Goal: Obtain resource: Obtain resource

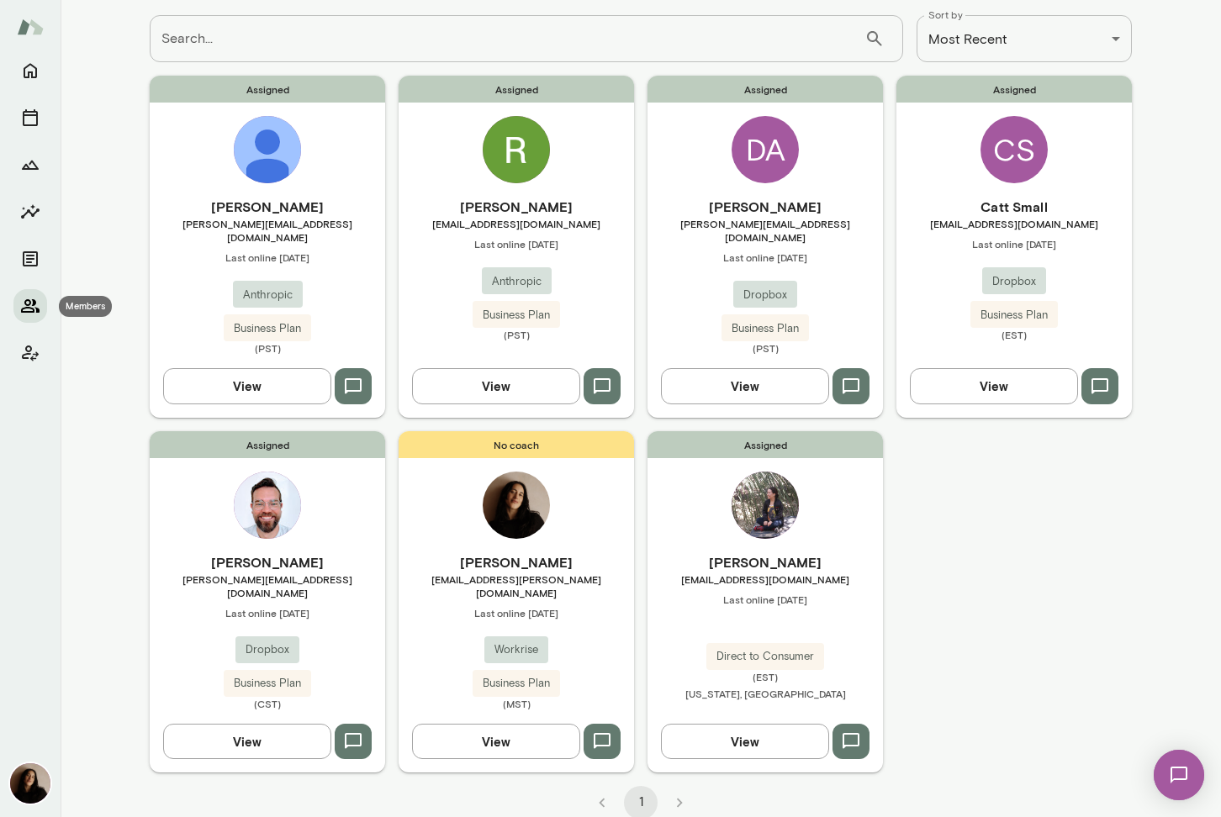
scroll to position [93, 0]
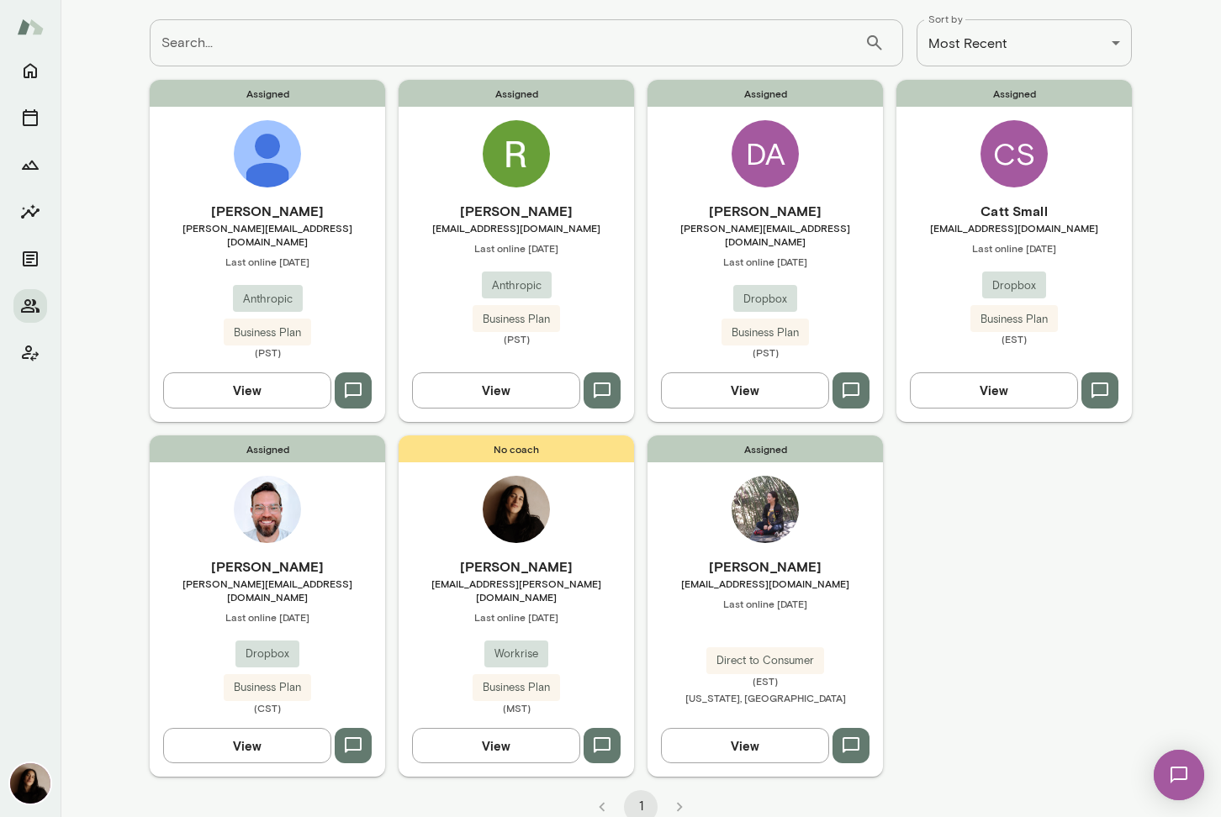
click at [531, 135] on img at bounding box center [516, 153] width 67 height 67
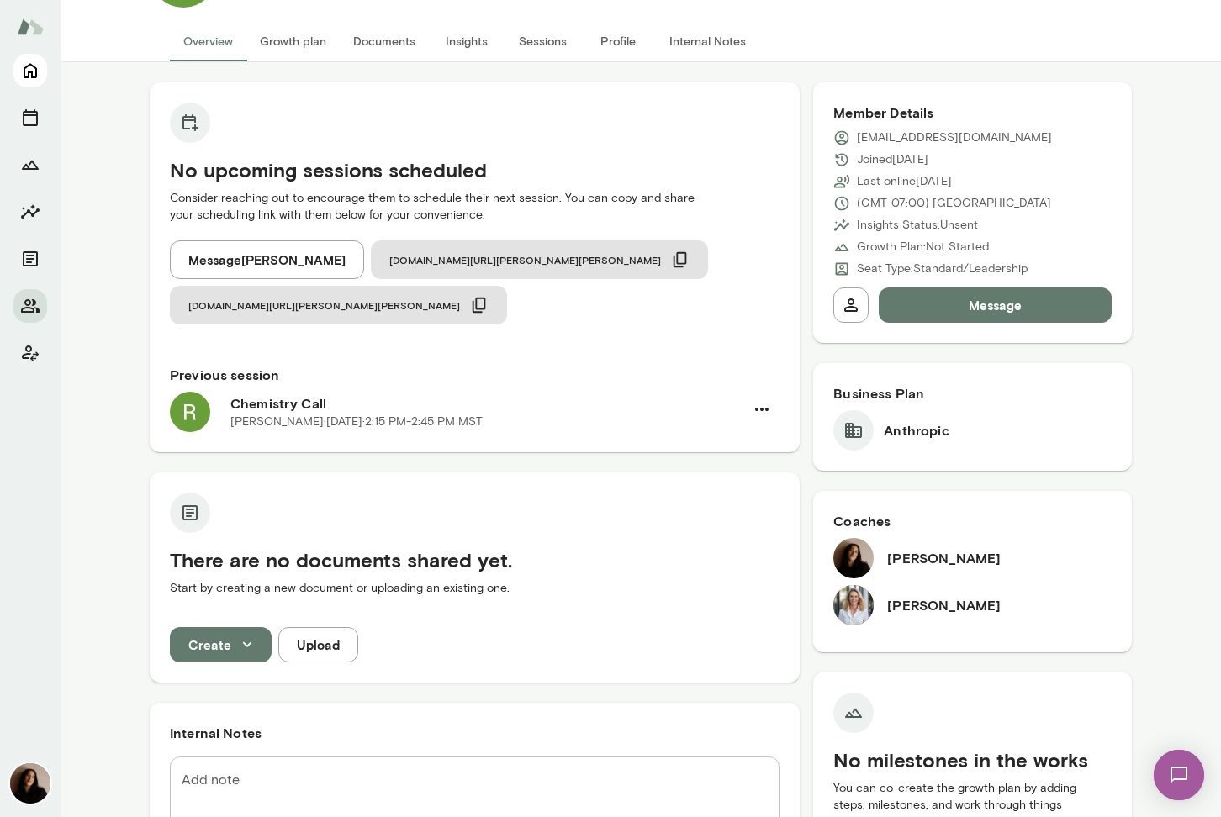
click at [31, 68] on icon "Home" at bounding box center [30, 71] width 20 height 20
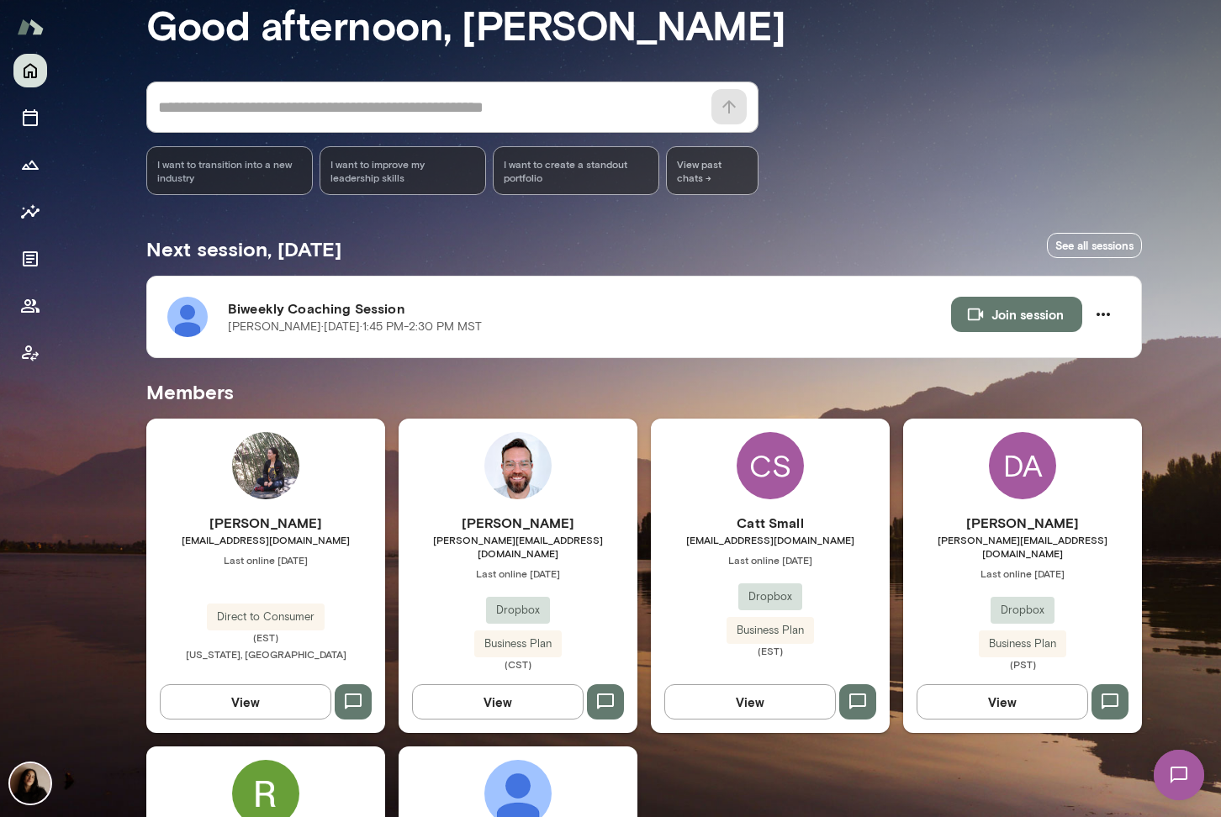
scroll to position [337, 0]
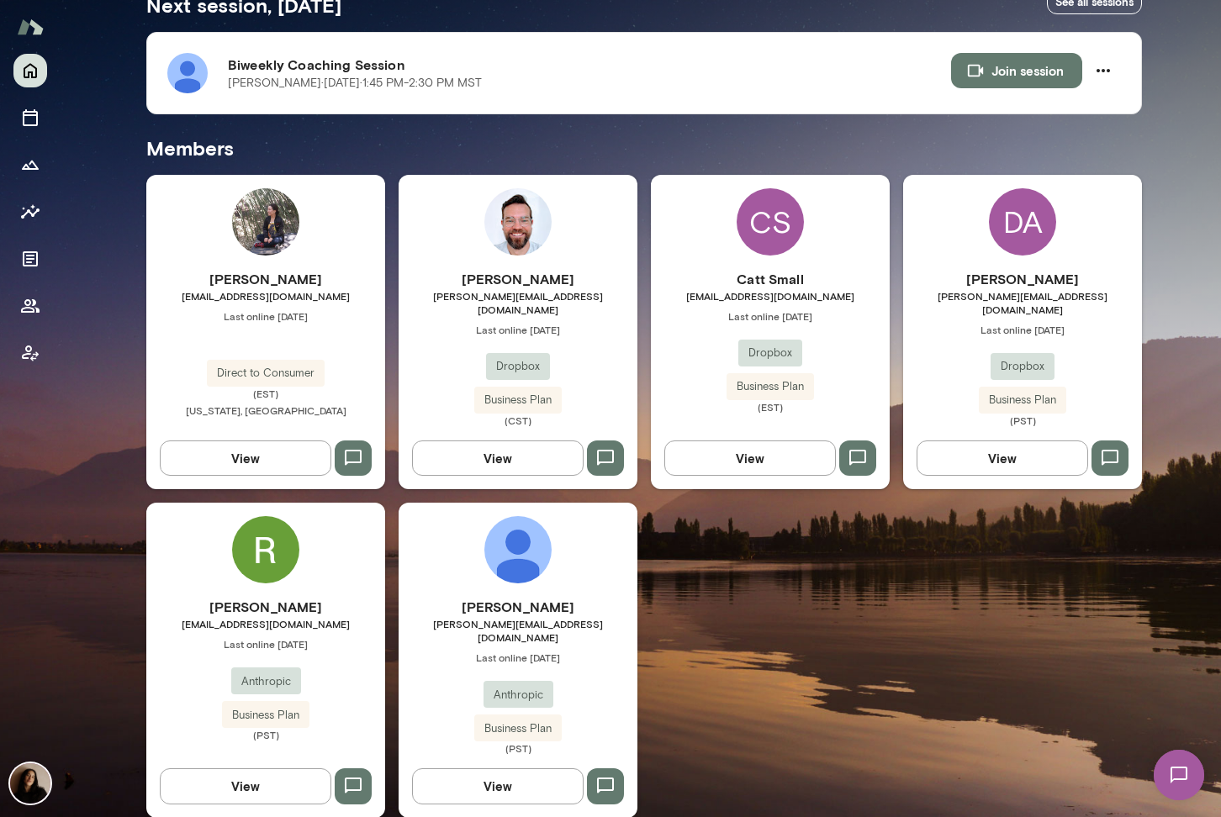
click at [531, 556] on img at bounding box center [517, 549] width 67 height 67
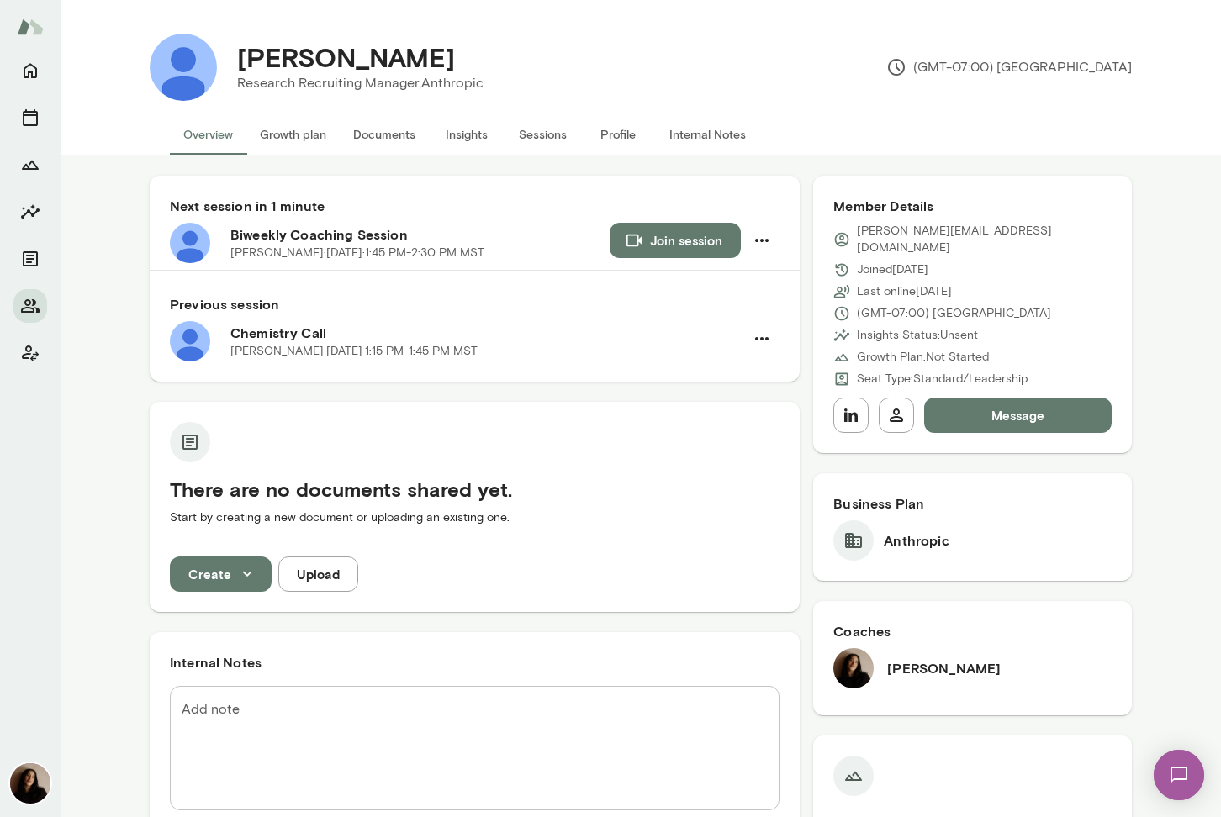
click at [229, 576] on button "Create" at bounding box center [221, 574] width 102 height 35
click at [230, 613] on li "Document" at bounding box center [235, 614] width 130 height 30
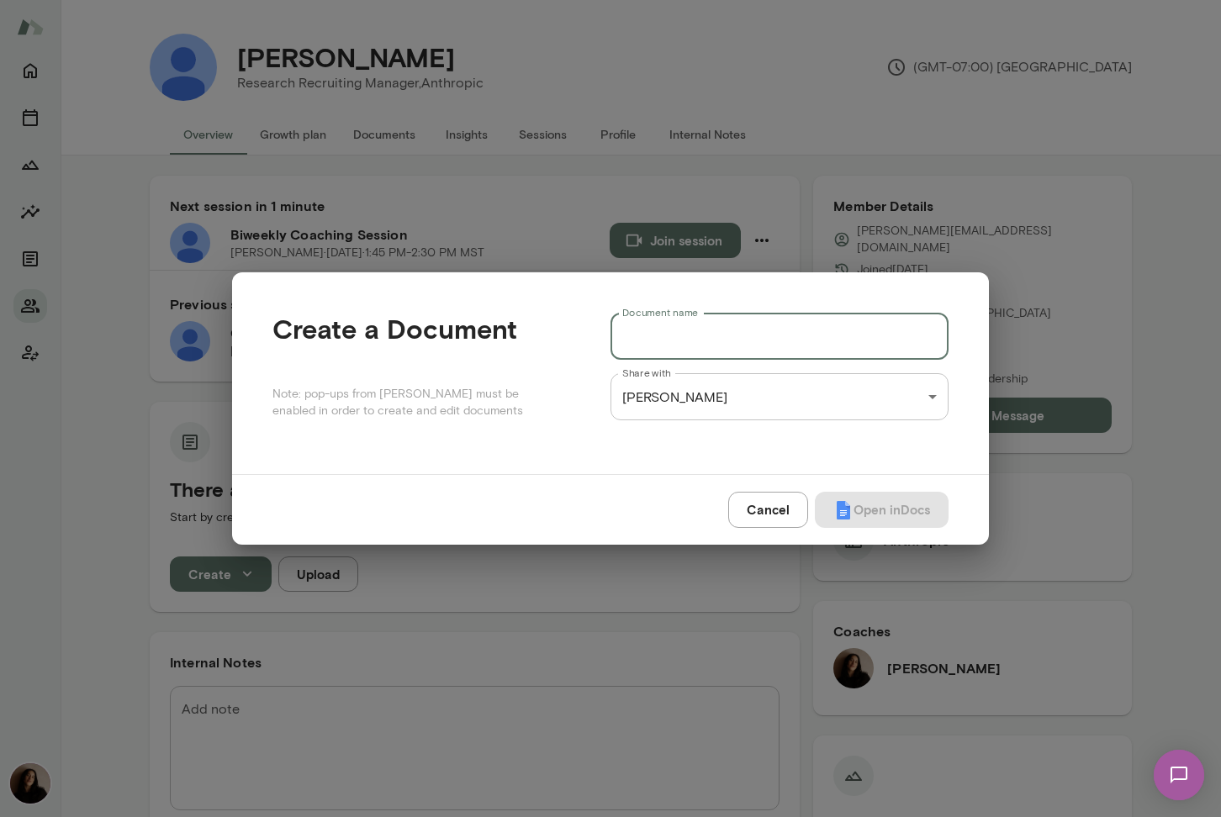
click at [690, 345] on input "Document name" at bounding box center [779, 336] width 338 height 47
click at [684, 328] on input "Document name" at bounding box center [779, 336] width 338 height 47
click at [491, 402] on p "Note: pop-ups from [PERSON_NAME] must be enabled in order to create and edit do…" at bounding box center [414, 403] width 284 height 34
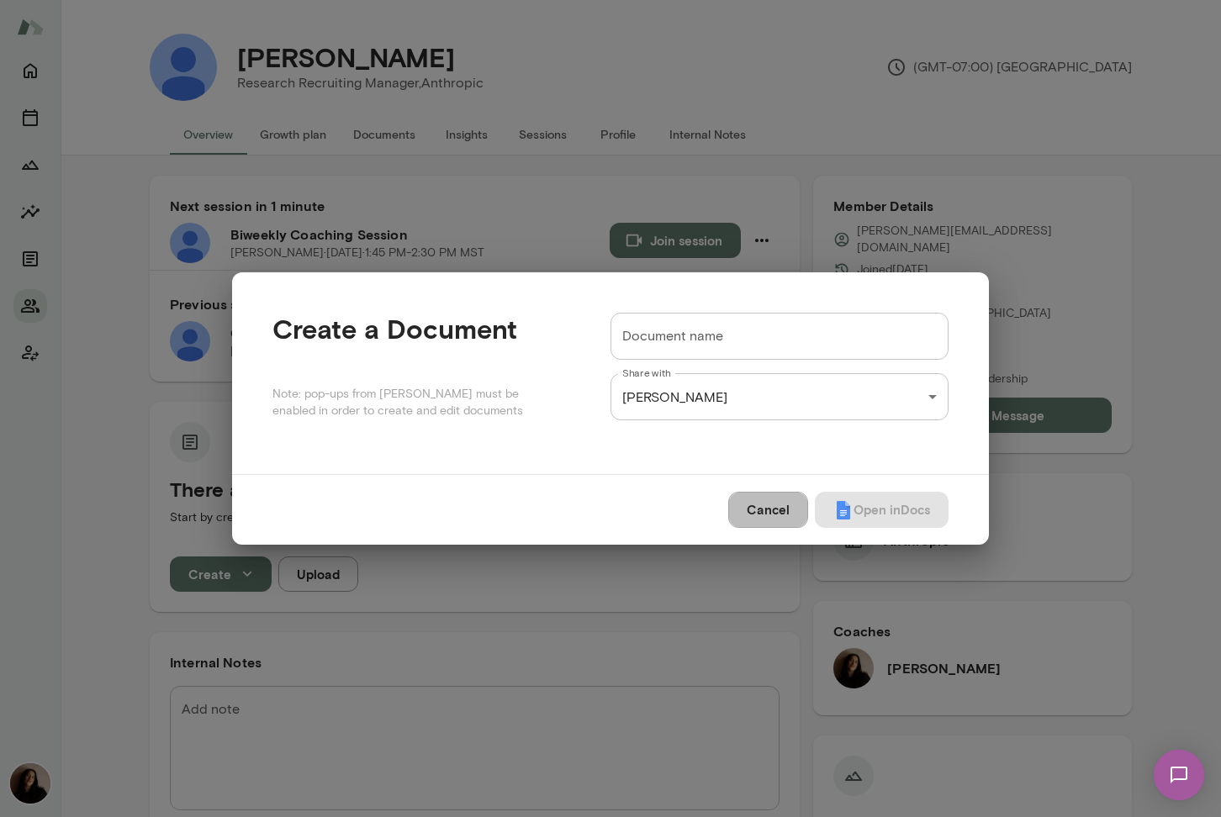
click at [770, 506] on button "Cancel" at bounding box center [768, 509] width 80 height 35
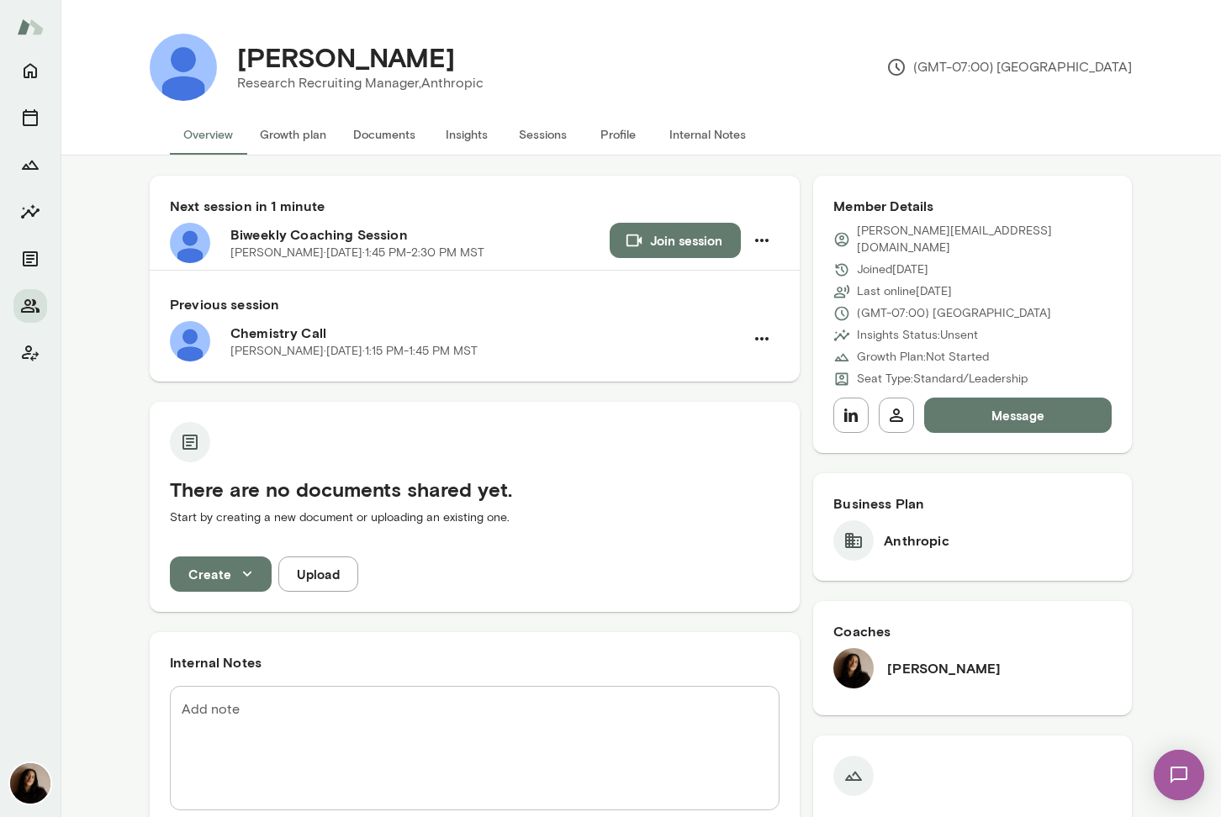
click at [372, 120] on button "Documents" at bounding box center [384, 134] width 89 height 40
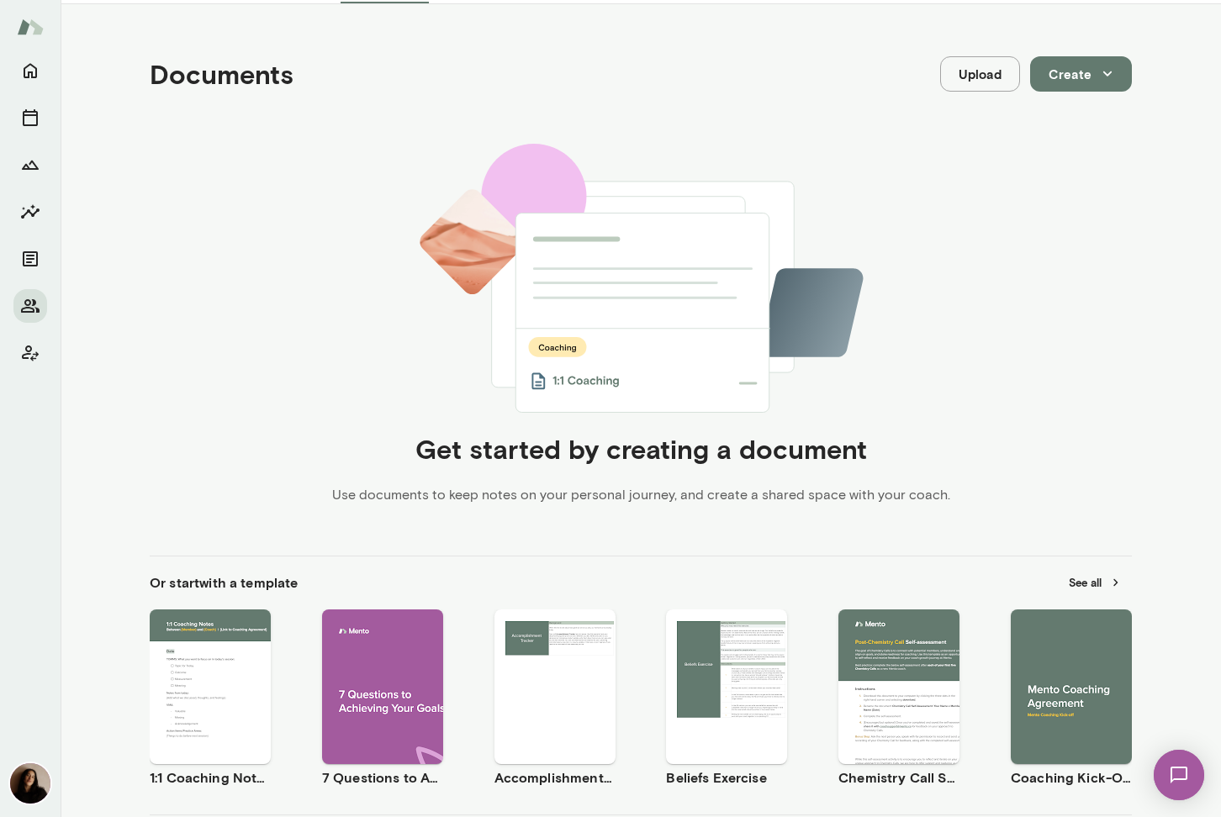
scroll to position [257, 0]
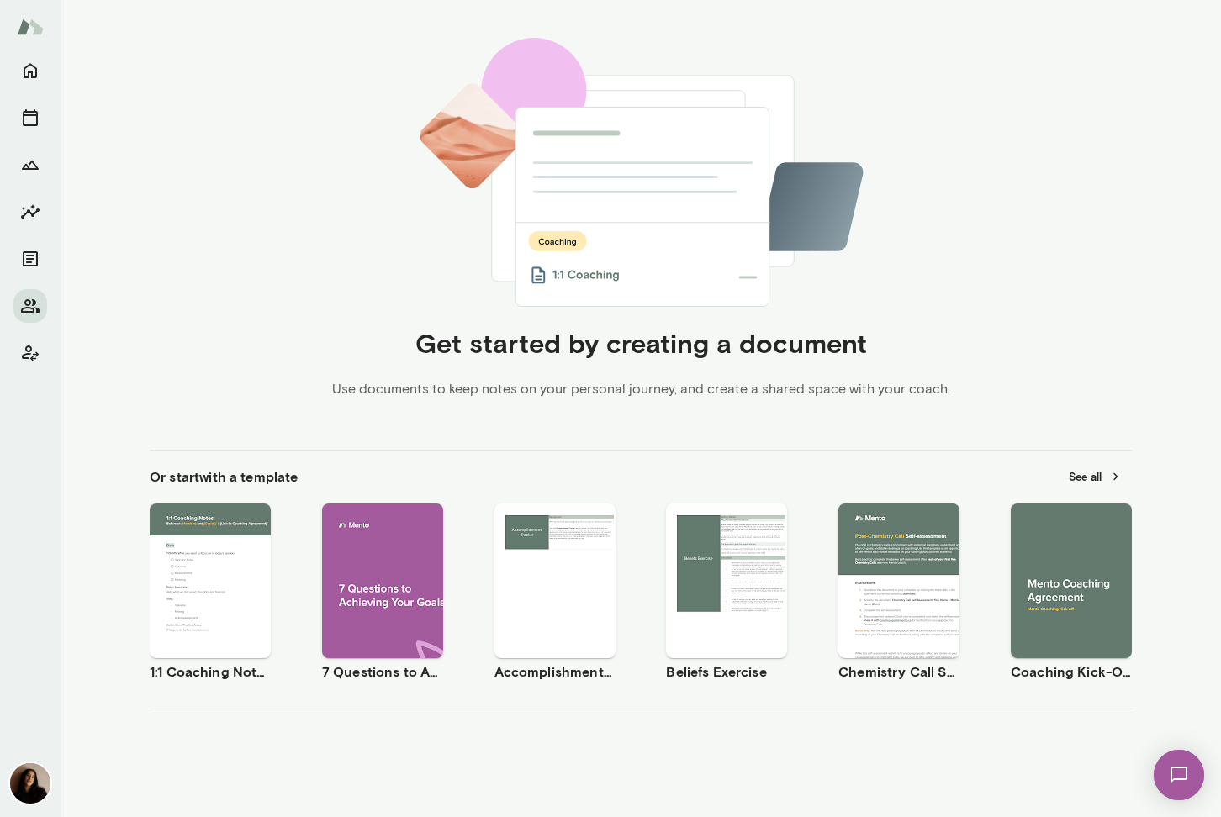
click at [1043, 624] on div "Use template Preview" at bounding box center [1071, 581] width 121 height 155
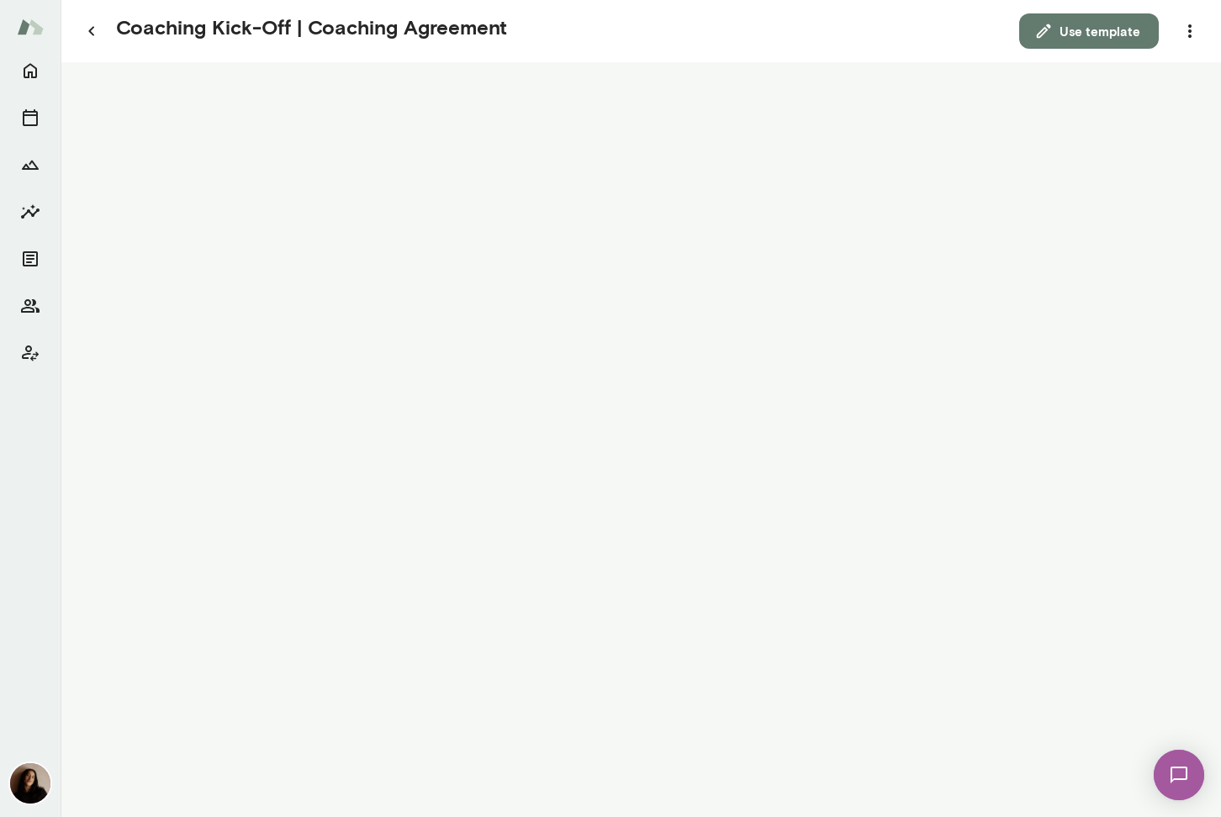
click at [1100, 27] on button "Use template" at bounding box center [1089, 30] width 140 height 35
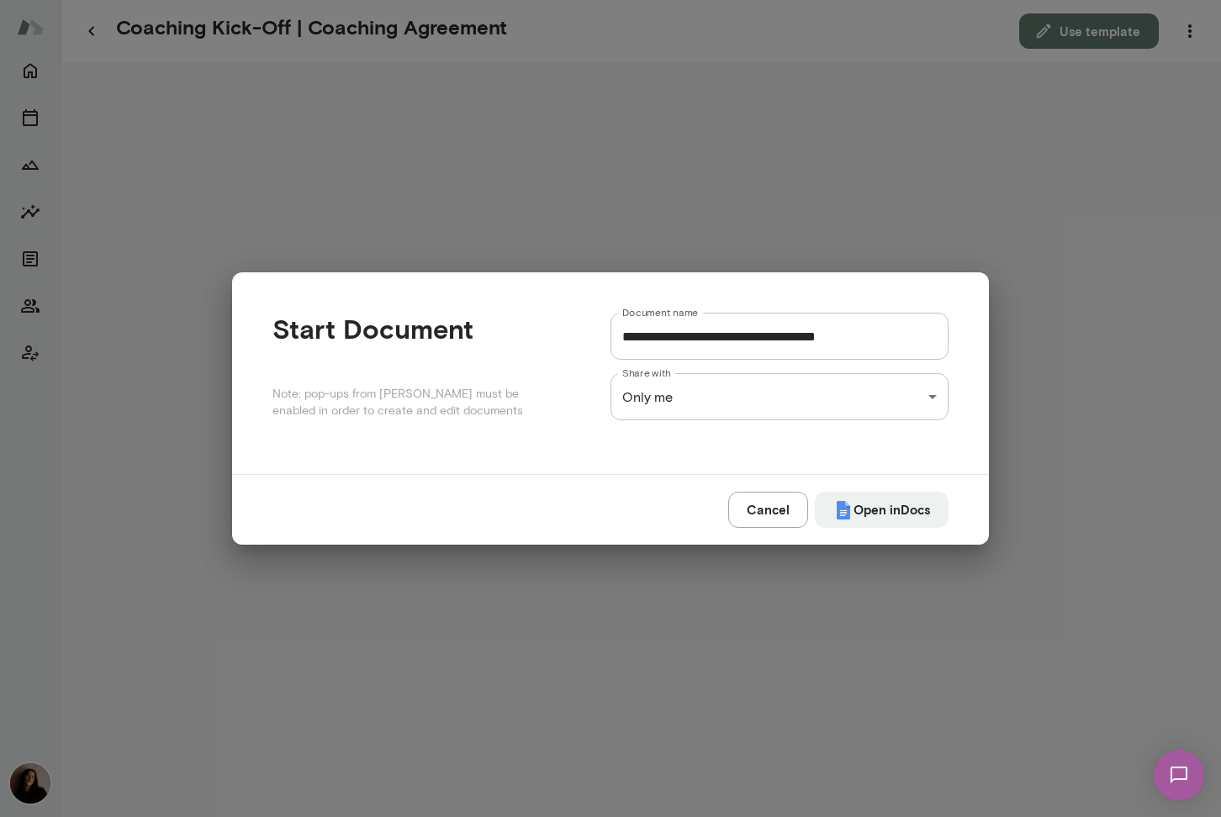
click at [800, 0] on div "**********" at bounding box center [610, 0] width 1221 height 0
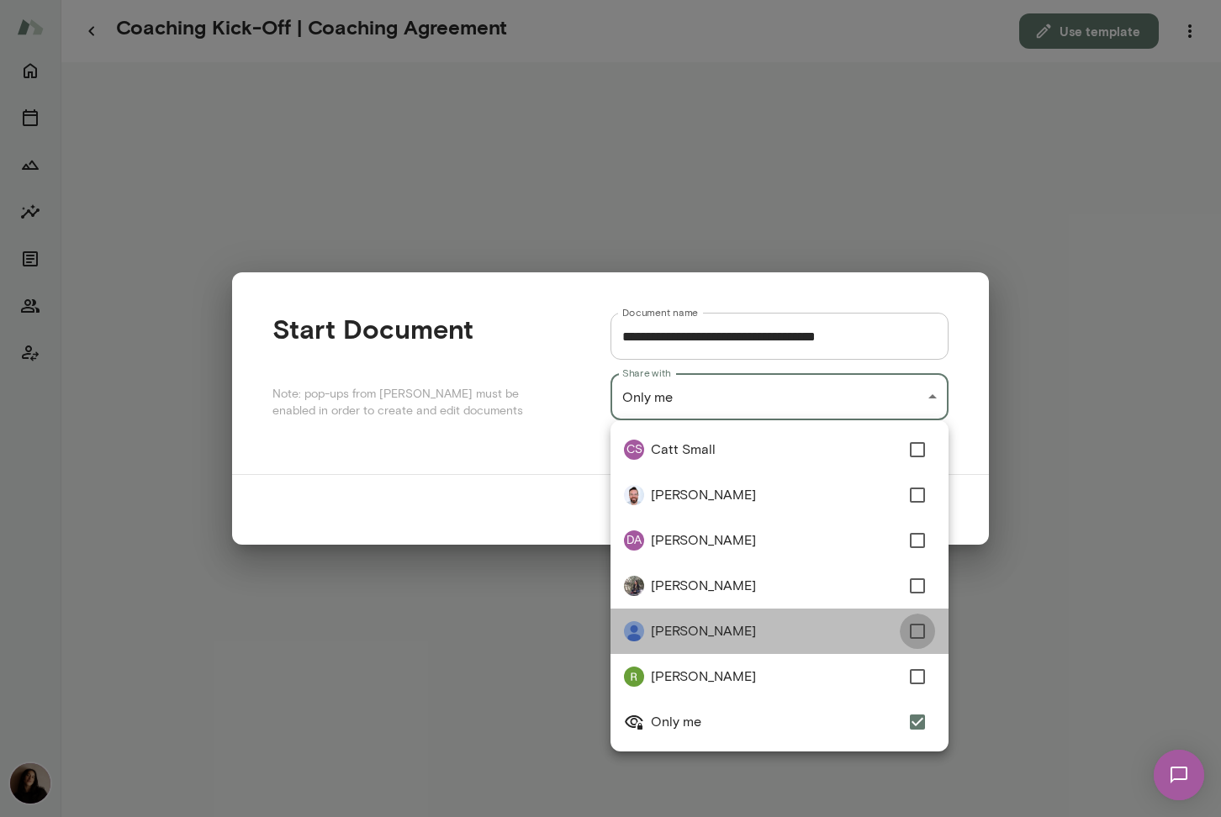
type input "**********"
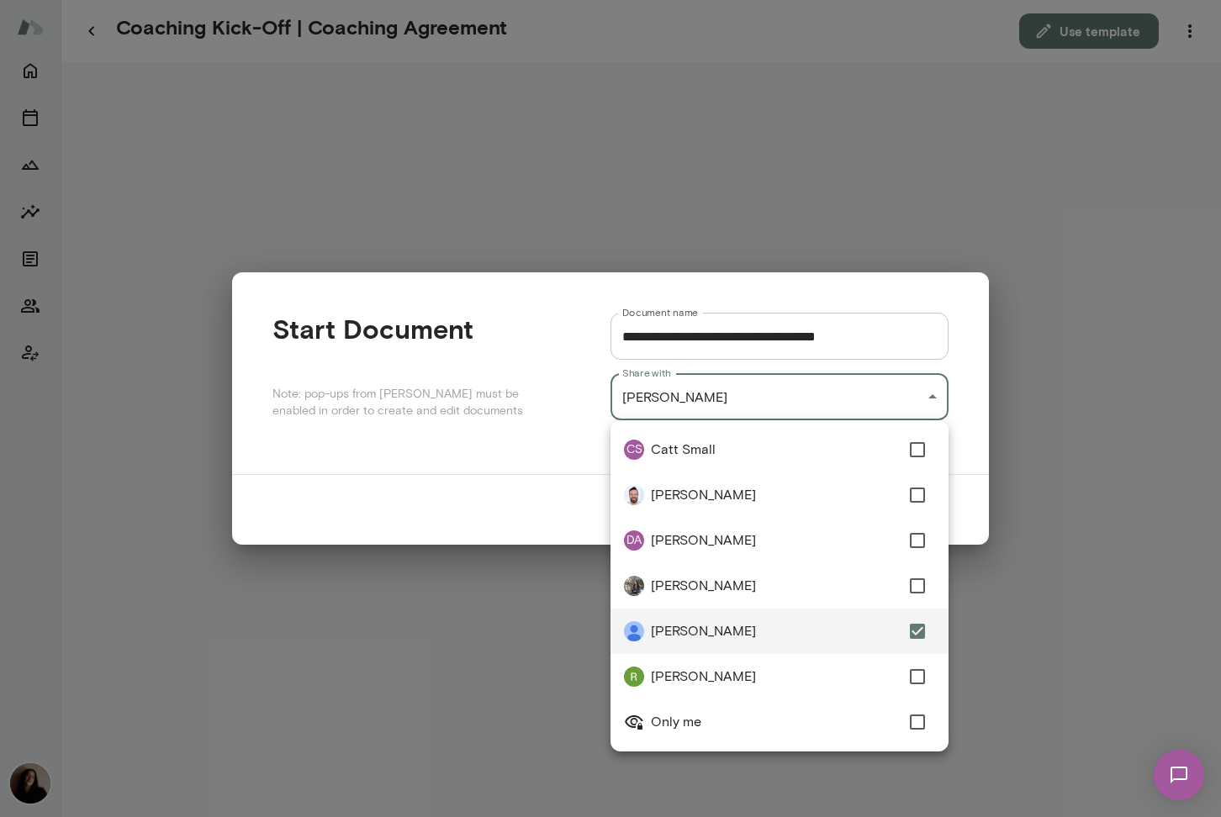
click at [578, 378] on div at bounding box center [610, 408] width 1221 height 817
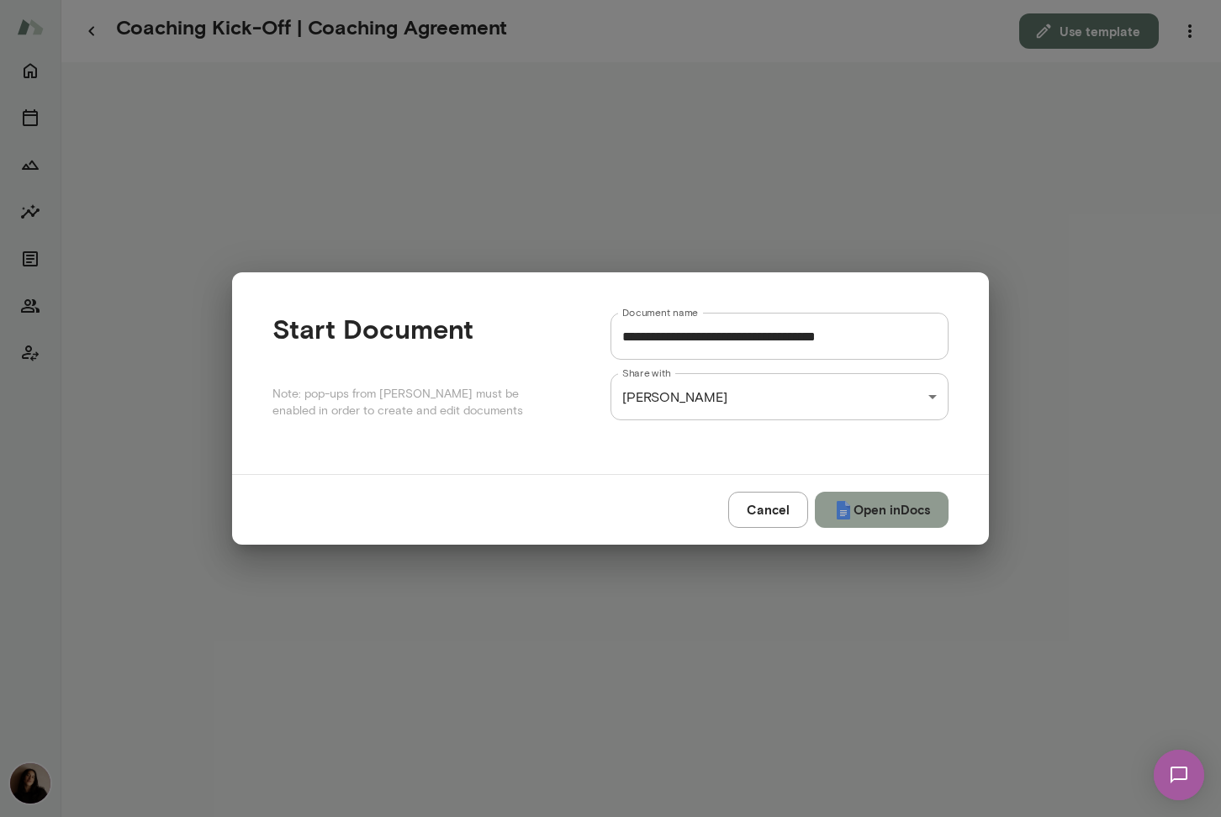
click at [857, 509] on button "Open in Docs" at bounding box center [882, 509] width 134 height 35
